Goal: Information Seeking & Learning: Check status

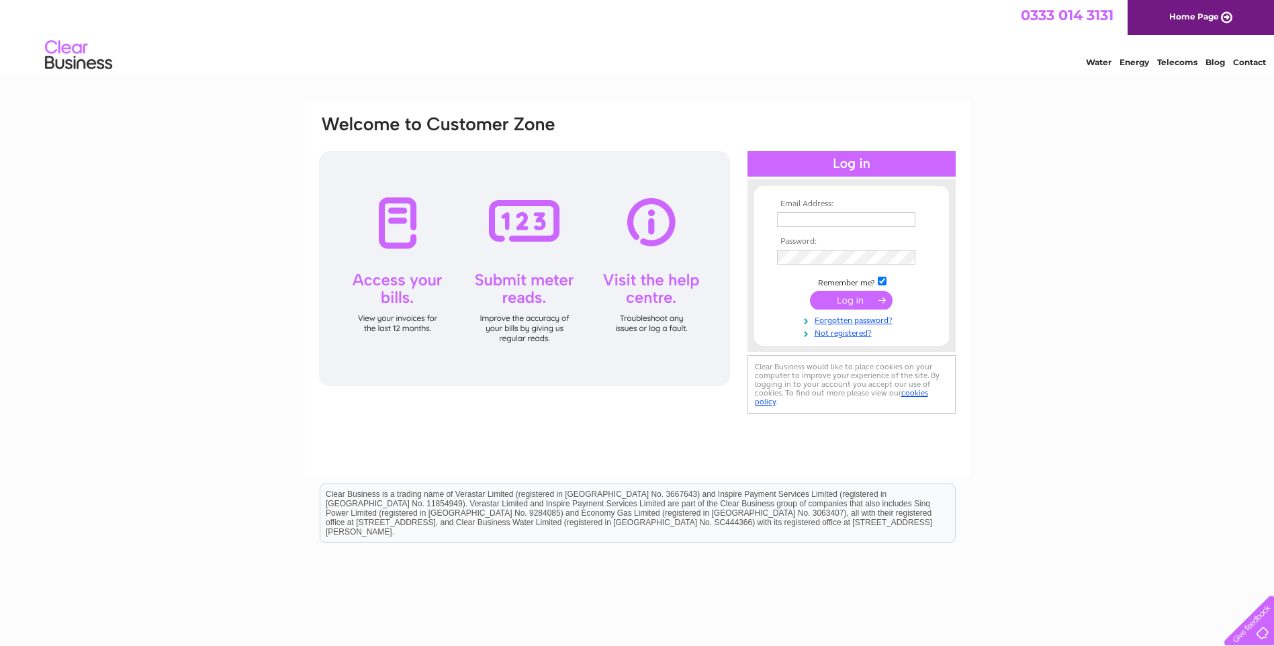
type input "cabinets@kontoor.co.uk"
click at [856, 297] on input "submit" at bounding box center [851, 300] width 83 height 19
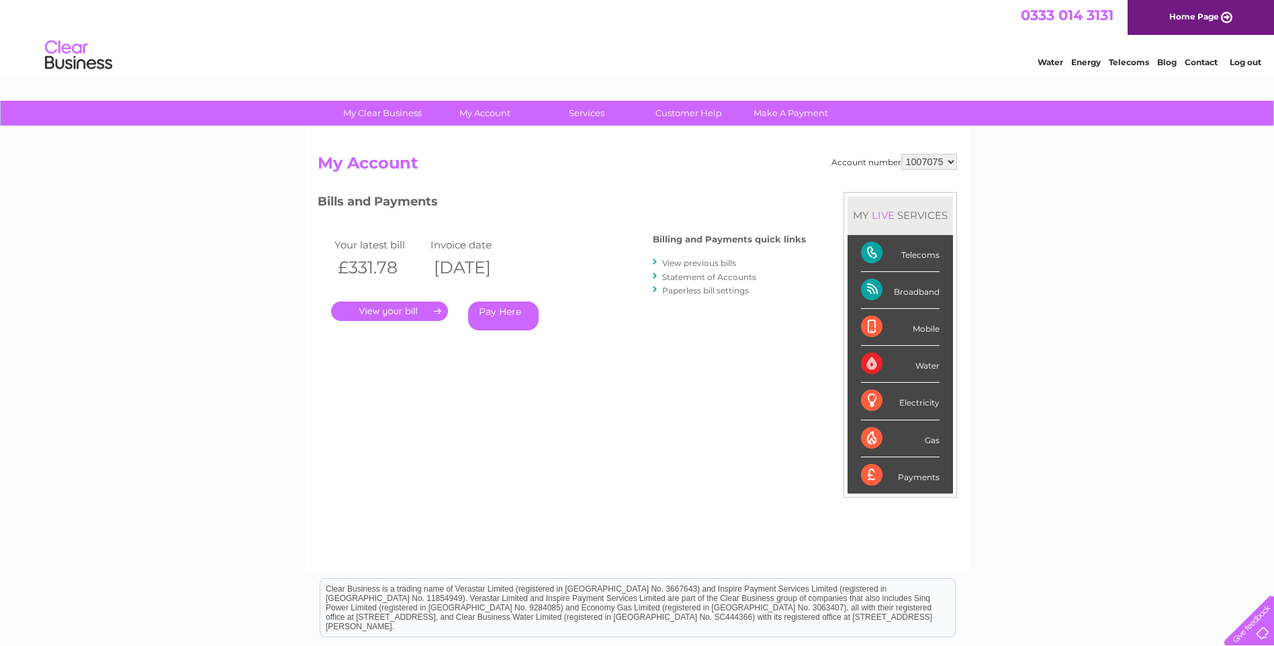
click at [1053, 269] on div "My Clear Business Login Details My Details My Preferences Link Account My Accou…" at bounding box center [637, 451] width 1274 height 701
click at [928, 256] on div "Telecoms" at bounding box center [900, 253] width 79 height 37
click at [874, 257] on div "Telecoms" at bounding box center [900, 253] width 79 height 37
click at [689, 115] on link "Customer Help" at bounding box center [688, 113] width 111 height 25
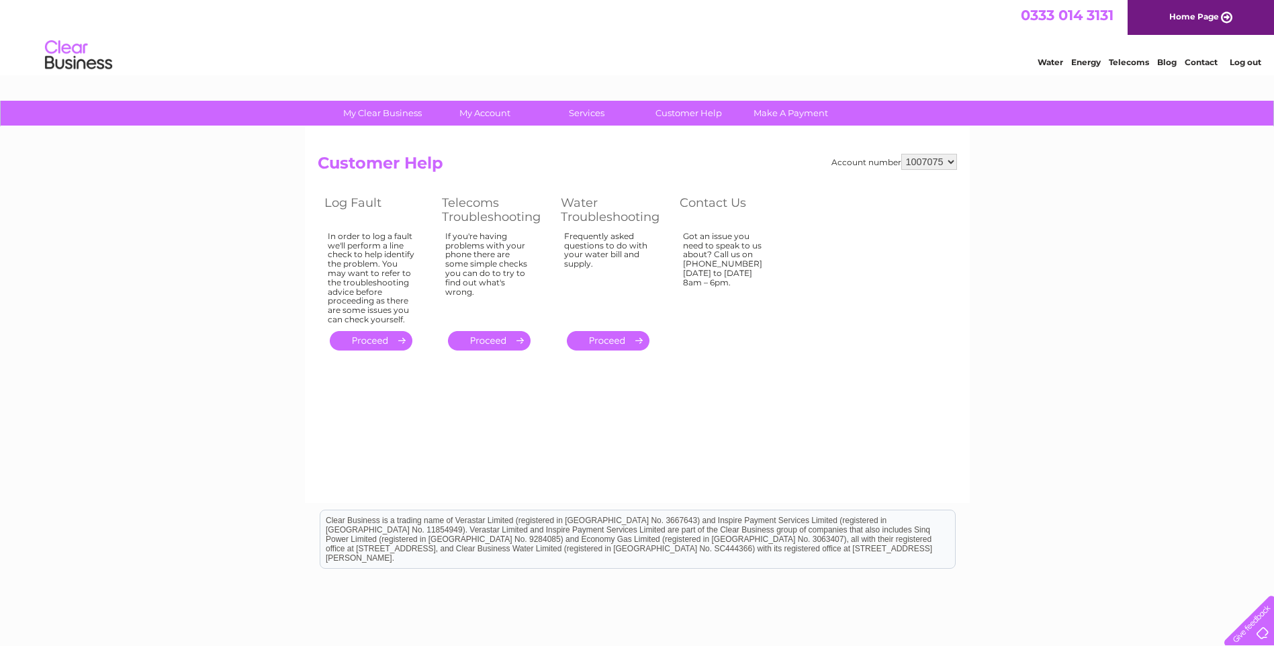
click at [360, 343] on link "." at bounding box center [371, 340] width 83 height 19
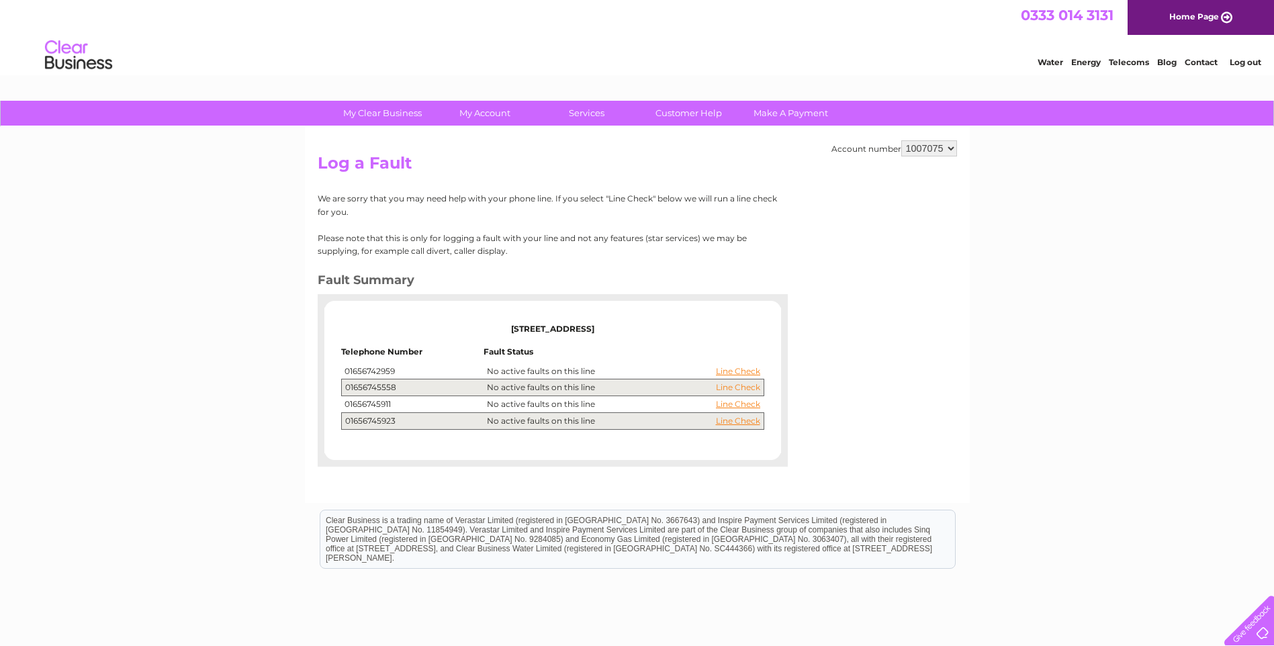
click at [744, 389] on link "Line Check" at bounding box center [738, 387] width 44 height 9
click at [734, 390] on link "Line Check" at bounding box center [738, 387] width 44 height 9
click at [734, 387] on link "Line Check" at bounding box center [738, 387] width 44 height 9
click at [732, 387] on link "Line Check" at bounding box center [738, 387] width 44 height 9
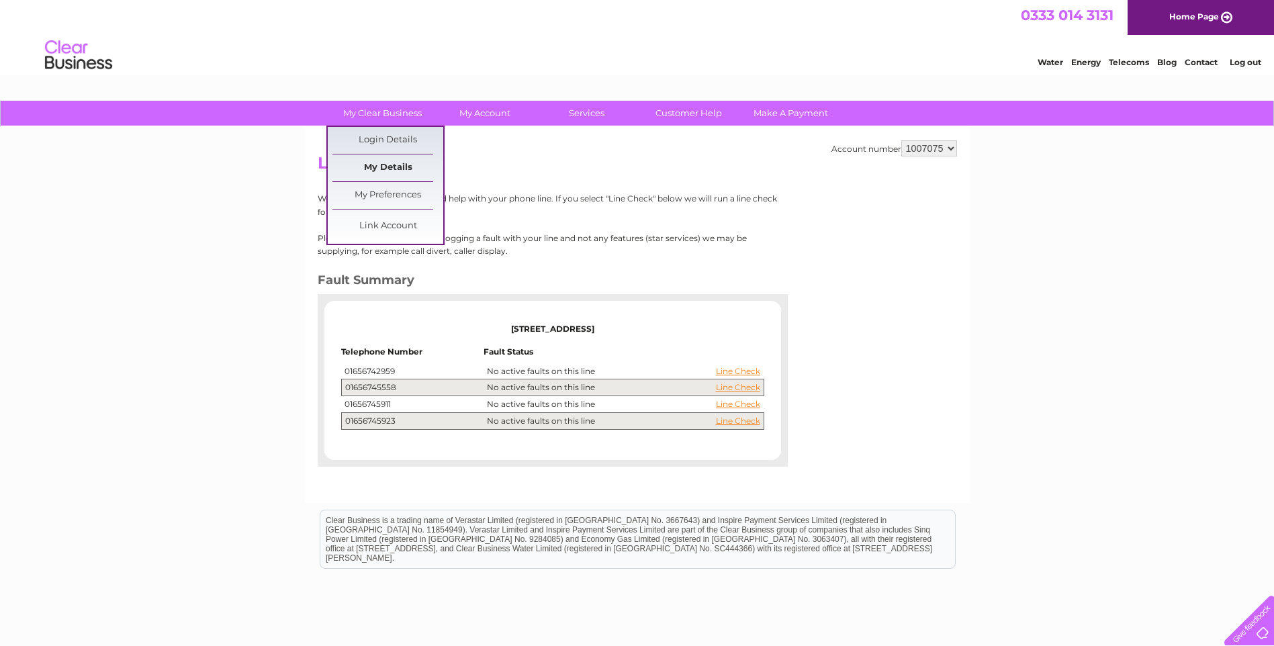
click at [392, 163] on link "My Details" at bounding box center [388, 167] width 111 height 27
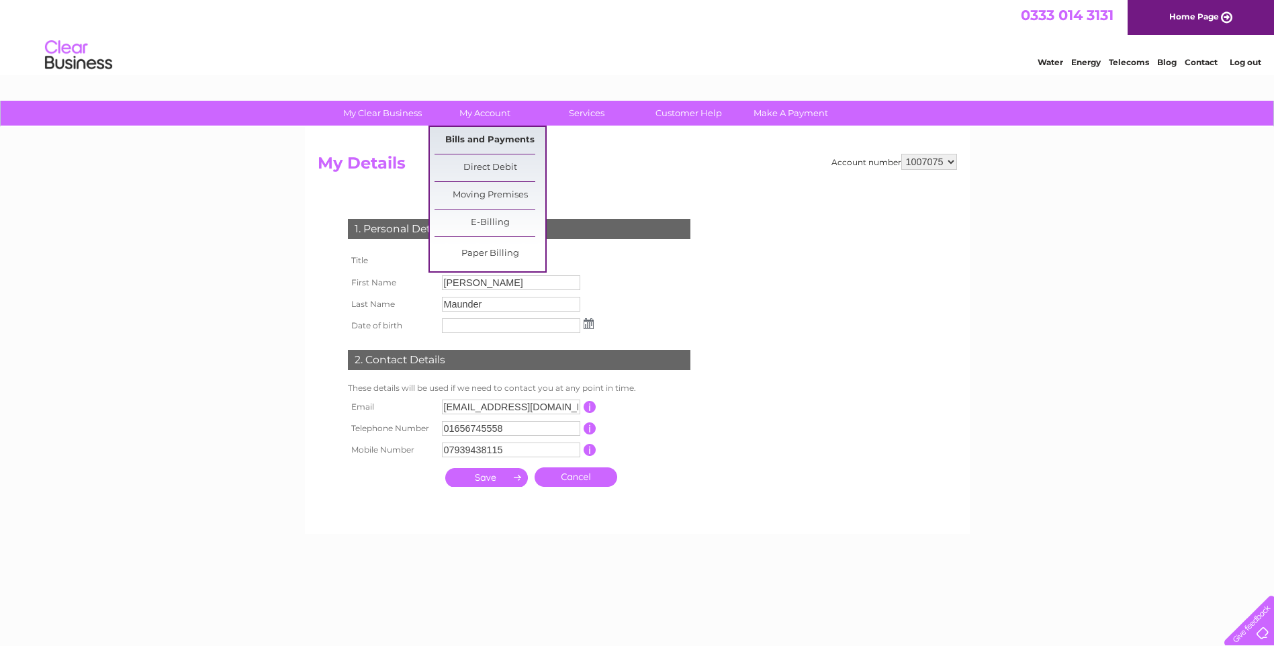
click at [486, 137] on link "Bills and Payments" at bounding box center [490, 140] width 111 height 27
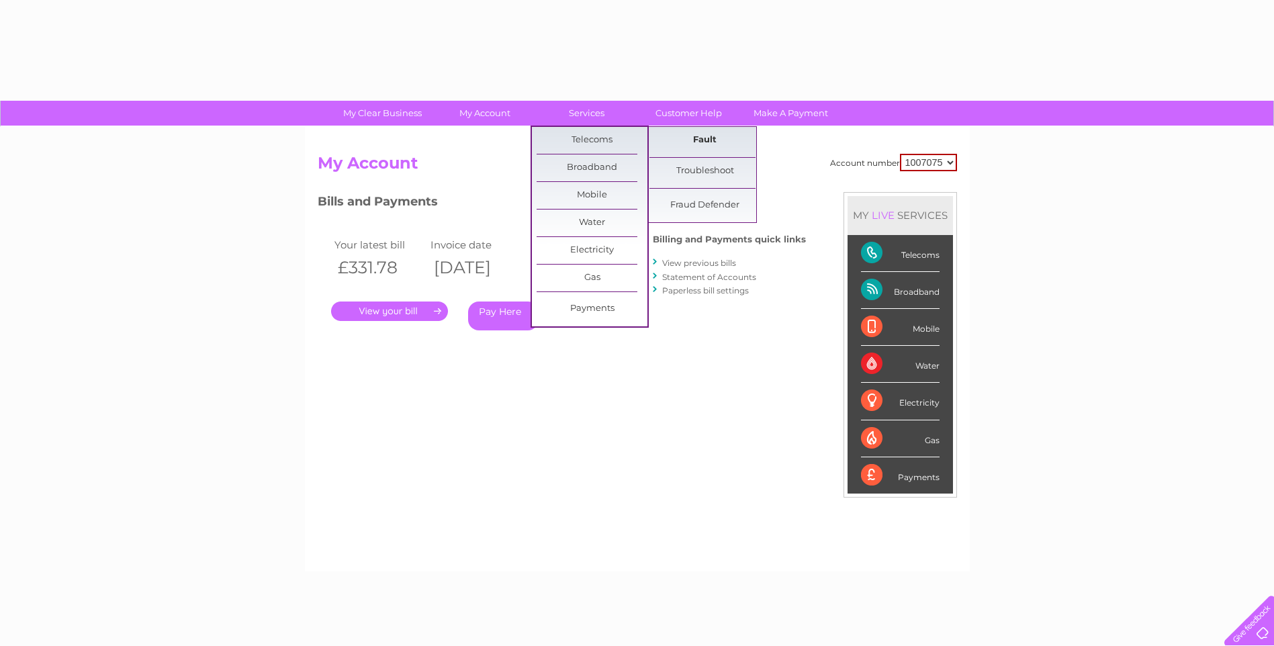
click at [661, 140] on link "Fault" at bounding box center [705, 140] width 111 height 27
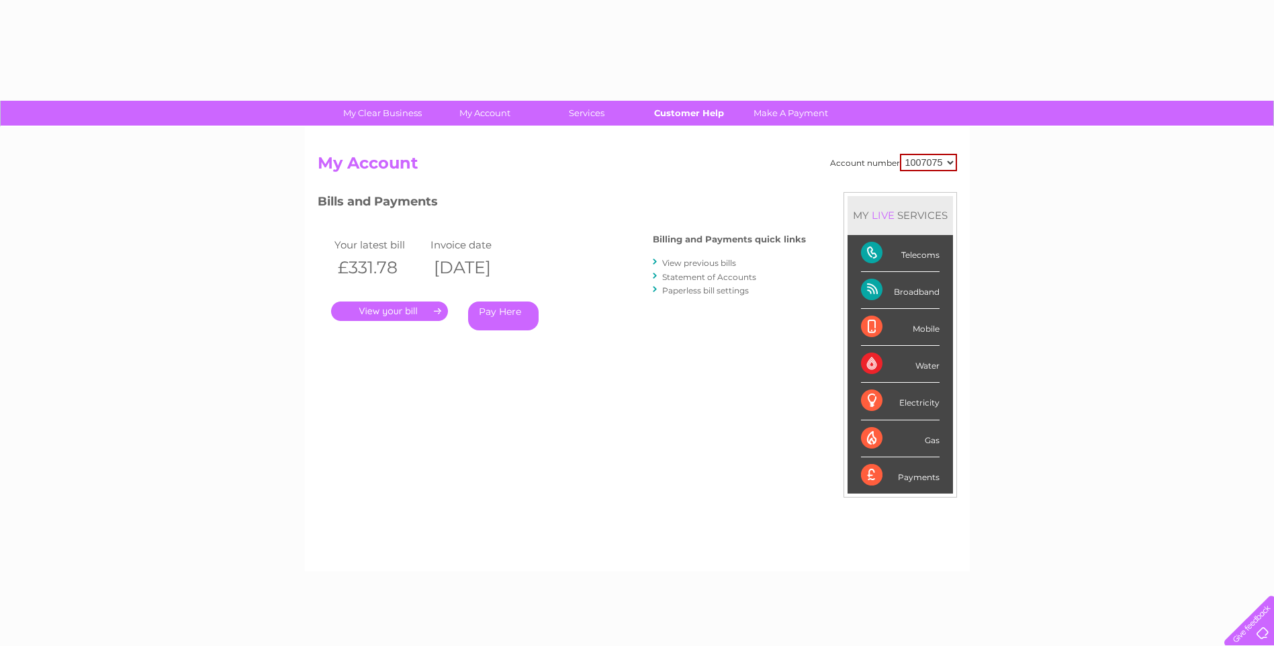
click at [695, 116] on link "Customer Help" at bounding box center [688, 113] width 111 height 25
click at [861, 248] on div "Telecoms" at bounding box center [900, 253] width 79 height 37
drag, startPoint x: 875, startPoint y: 250, endPoint x: 904, endPoint y: 252, distance: 29.0
click at [885, 251] on div "Telecoms" at bounding box center [900, 253] width 79 height 37
click at [929, 257] on div "Telecoms" at bounding box center [900, 253] width 79 height 37
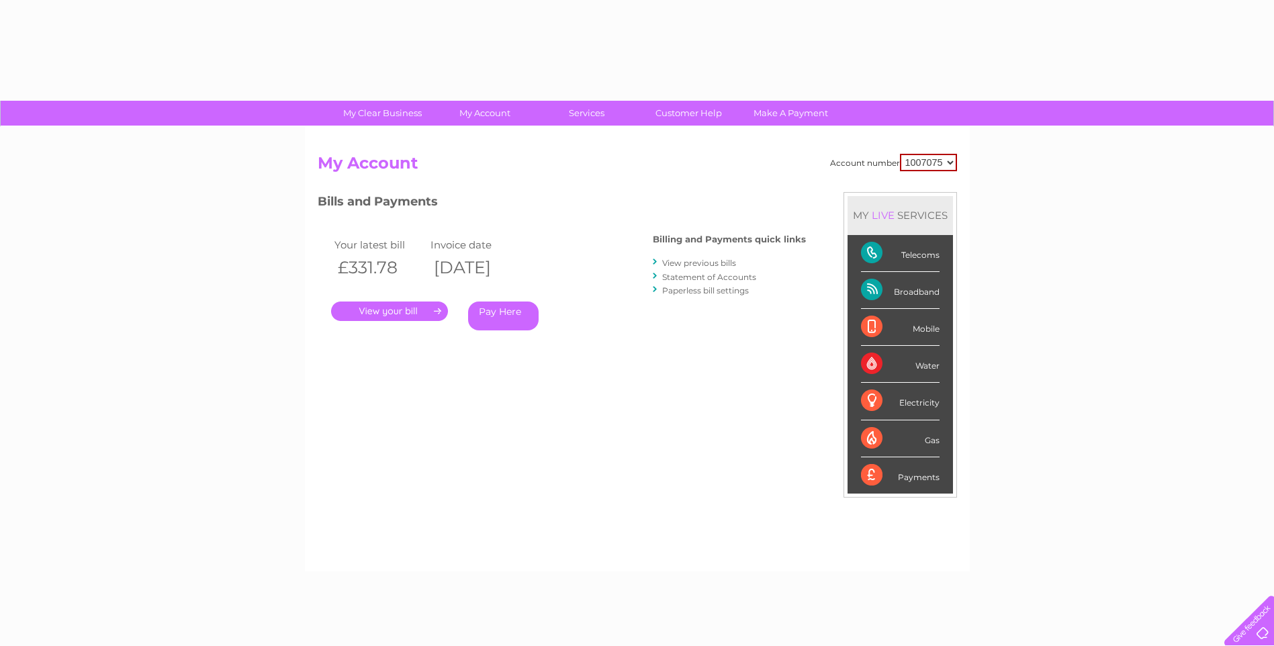
click at [902, 255] on div "Telecoms" at bounding box center [900, 253] width 79 height 37
click at [677, 111] on link "Customer Help" at bounding box center [688, 113] width 111 height 25
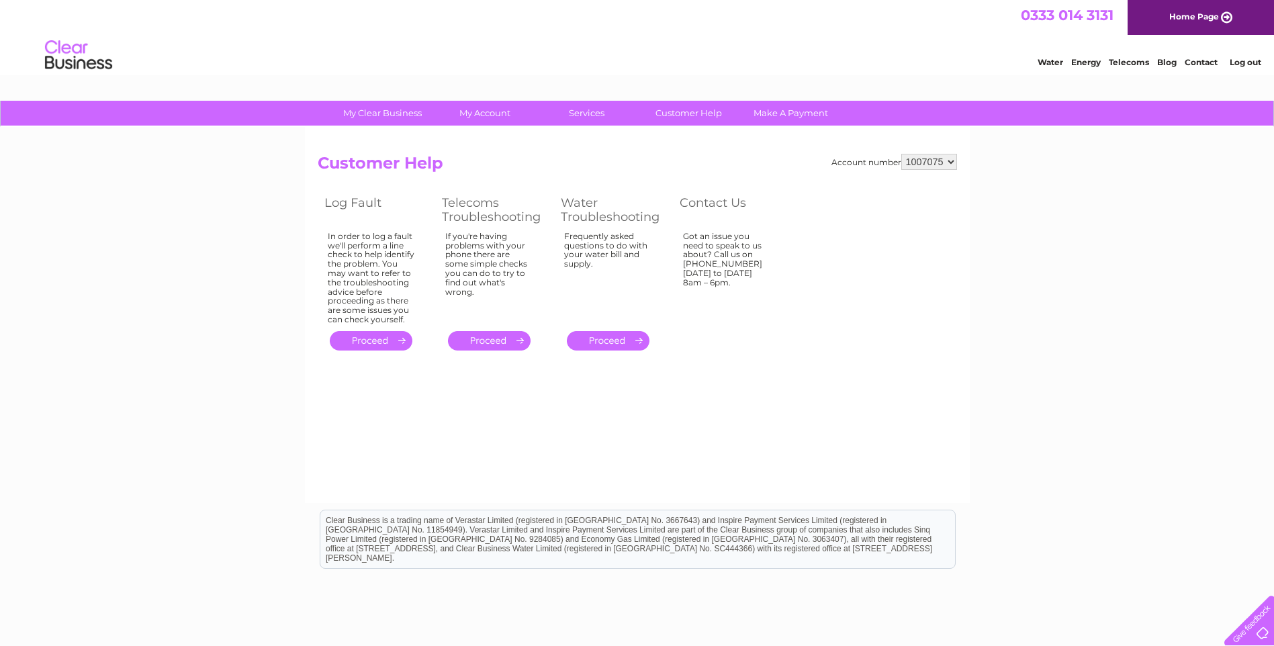
click at [384, 344] on link "." at bounding box center [371, 340] width 83 height 19
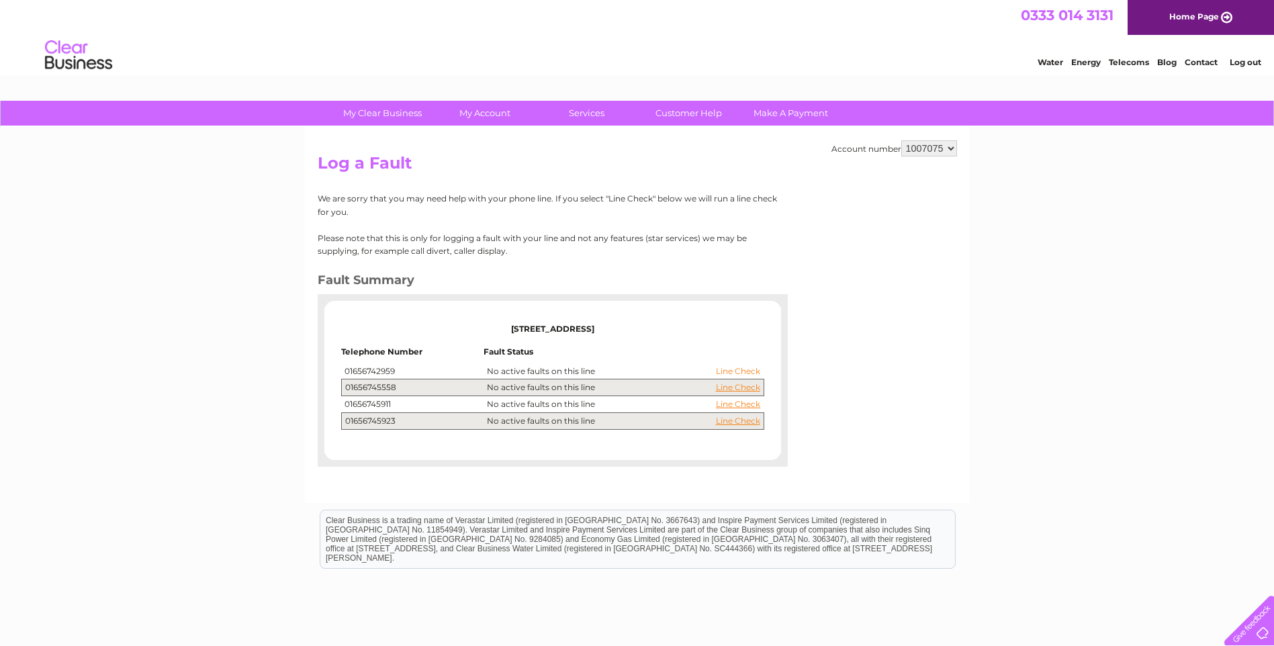
click at [752, 373] on link "Line Check" at bounding box center [738, 371] width 44 height 9
click at [732, 371] on link "Line Check" at bounding box center [738, 371] width 44 height 9
click at [684, 116] on link "Customer Help" at bounding box center [688, 113] width 111 height 25
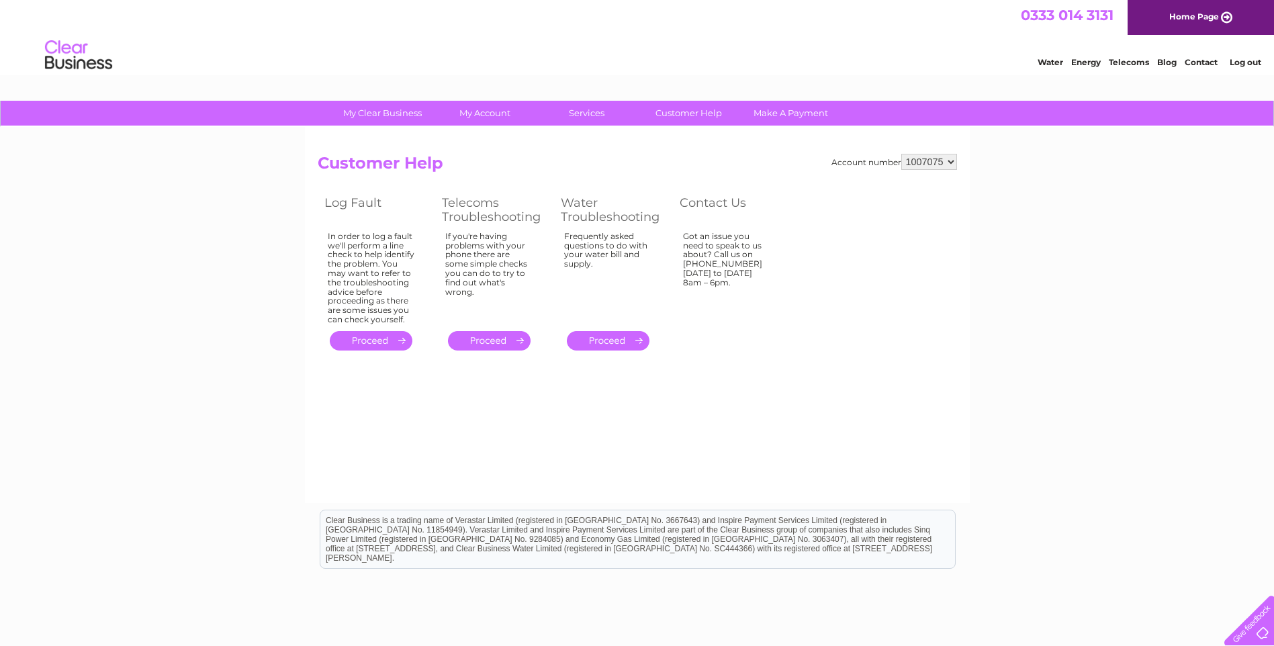
click at [1024, 388] on div "My Clear Business Login Details My Details My Preferences Link Account My Accou…" at bounding box center [637, 417] width 1274 height 632
click at [1261, 629] on div at bounding box center [1246, 617] width 55 height 55
click at [421, 38] on div "Water Energy Telecoms Blog Contact Log out" at bounding box center [637, 57] width 1274 height 44
